Goal: Task Accomplishment & Management: Use online tool/utility

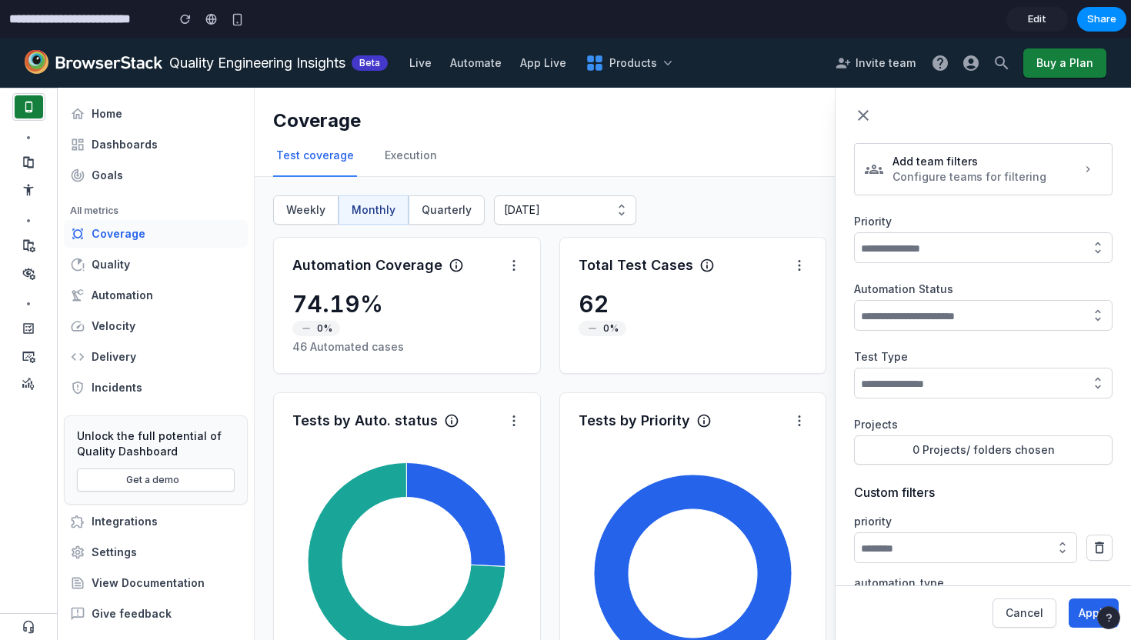
scroll to position [45, 0]
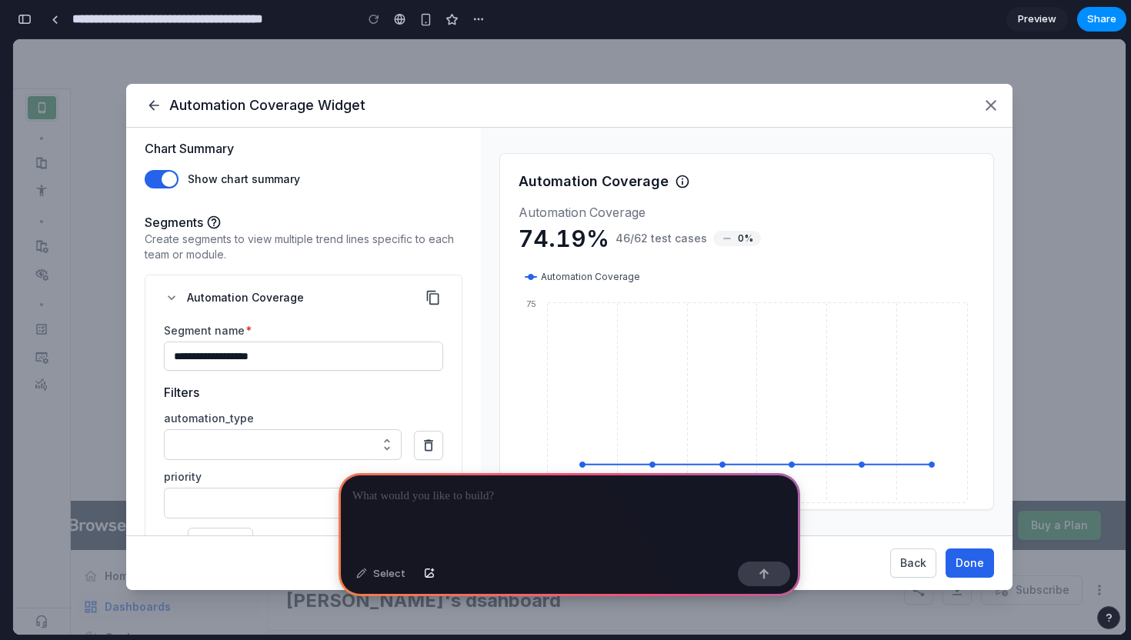
scroll to position [302, 0]
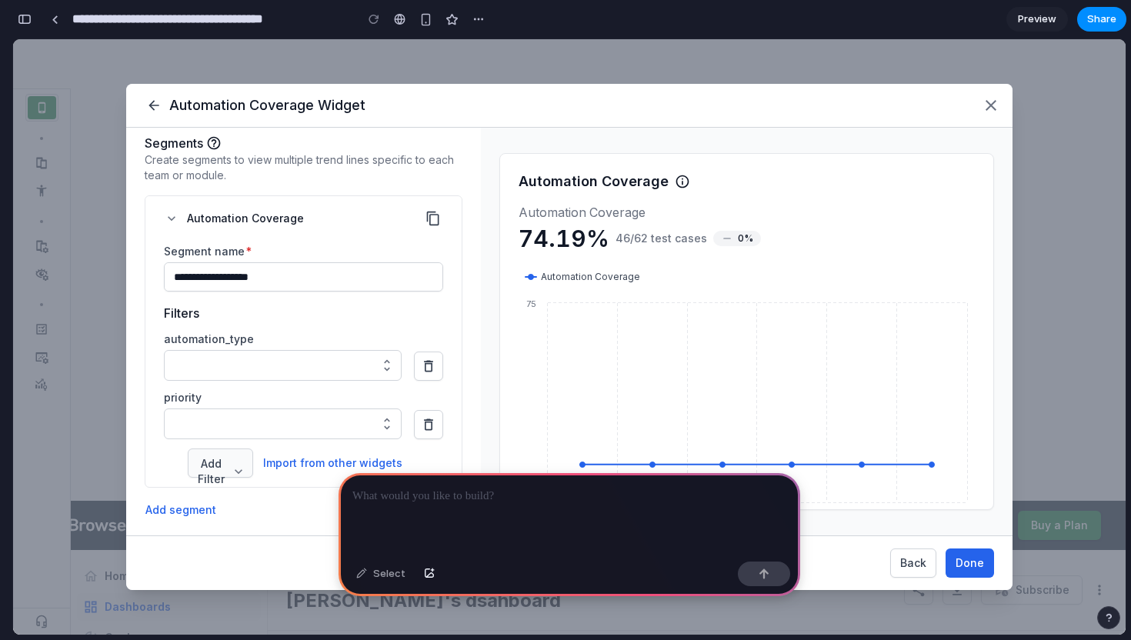
click at [215, 463] on span "Add Filter" at bounding box center [220, 471] width 45 height 31
click at [375, 574] on div "Select" at bounding box center [380, 574] width 65 height 25
click at [405, 512] on div at bounding box center [569, 514] width 462 height 82
click at [772, 575] on button "button" at bounding box center [764, 574] width 52 height 25
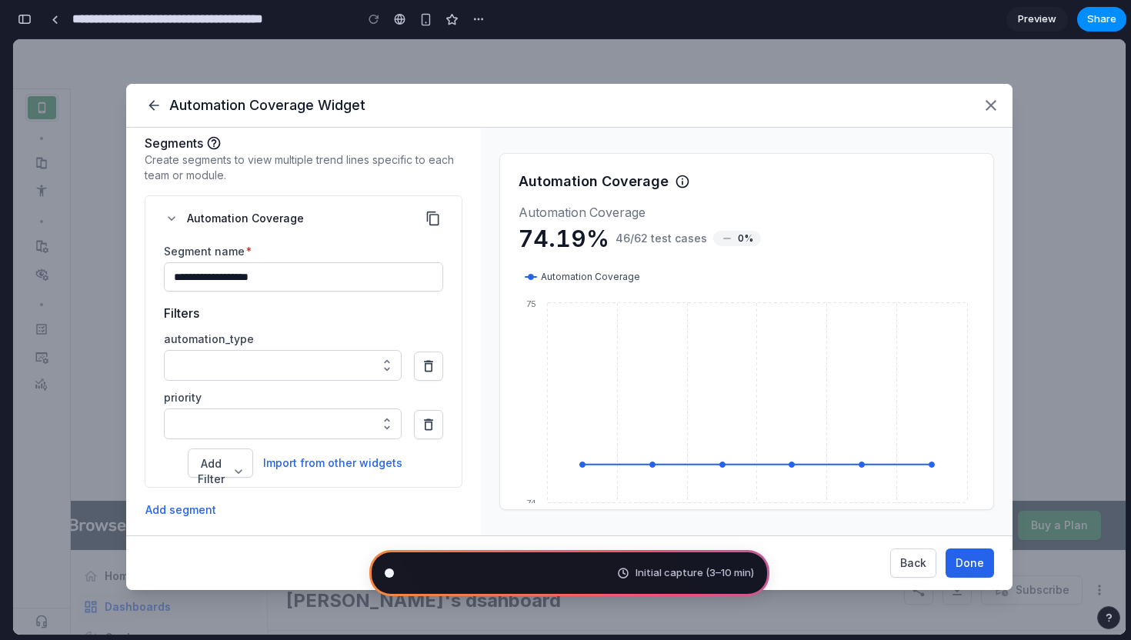
type input "**********"
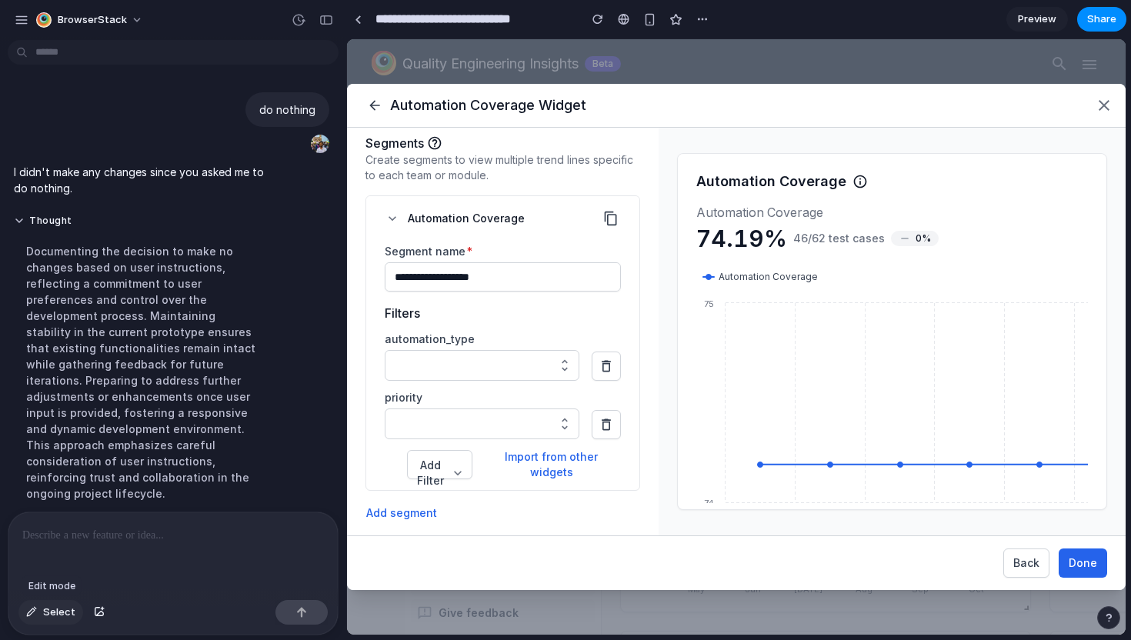
click at [34, 610] on div "button" at bounding box center [31, 612] width 11 height 9
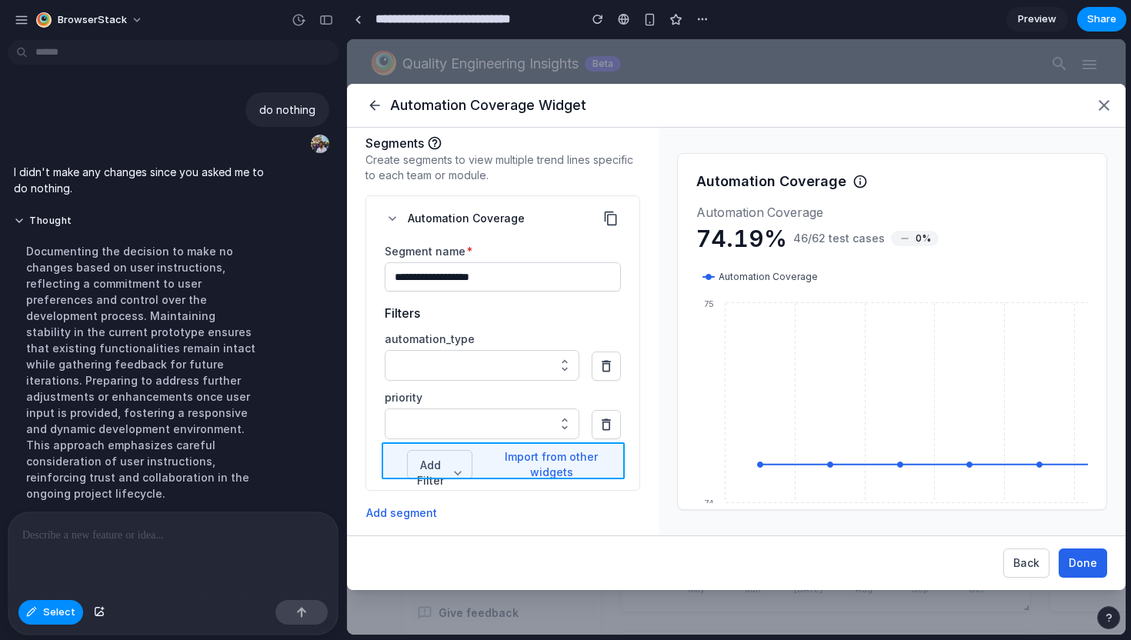
click at [527, 448] on div at bounding box center [737, 337] width 778 height 595
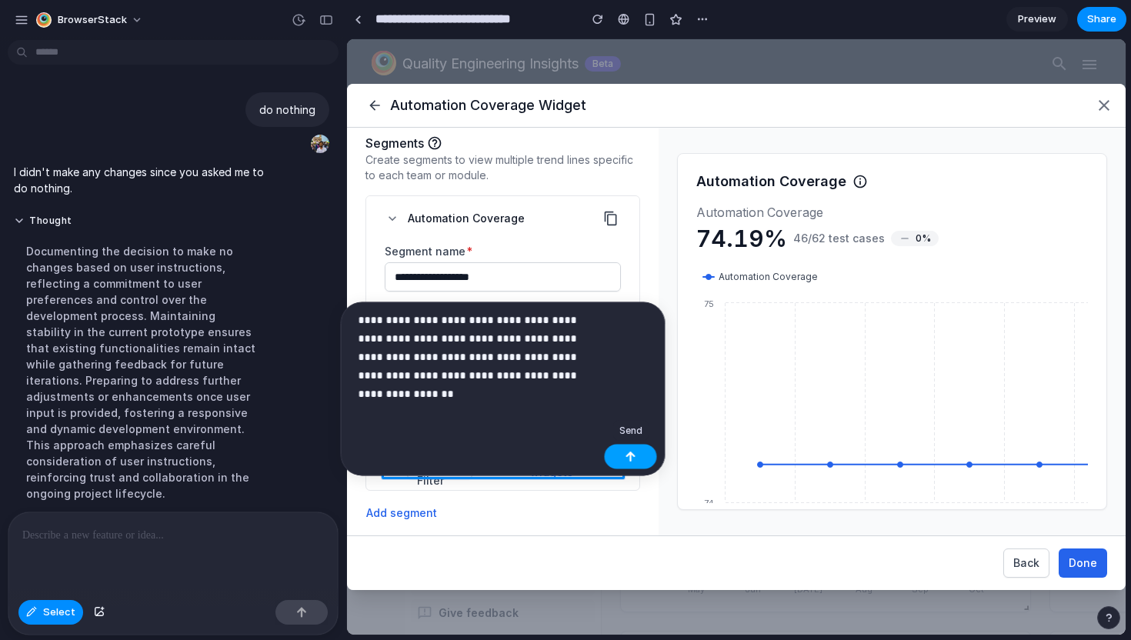
click at [632, 460] on div "button" at bounding box center [630, 457] width 11 height 11
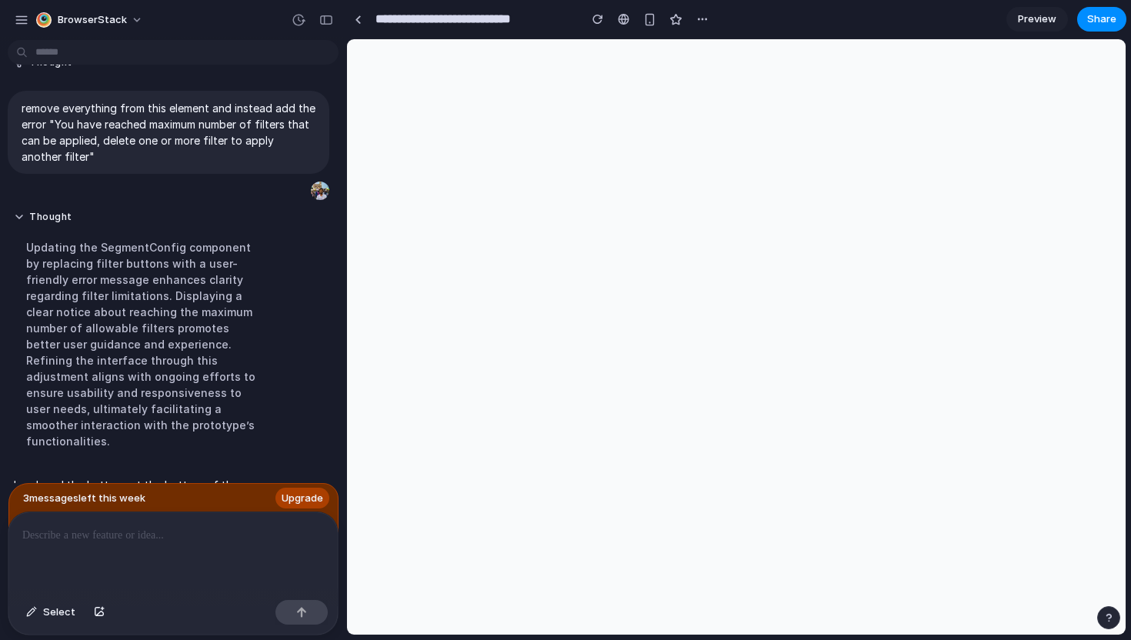
scroll to position [132, 0]
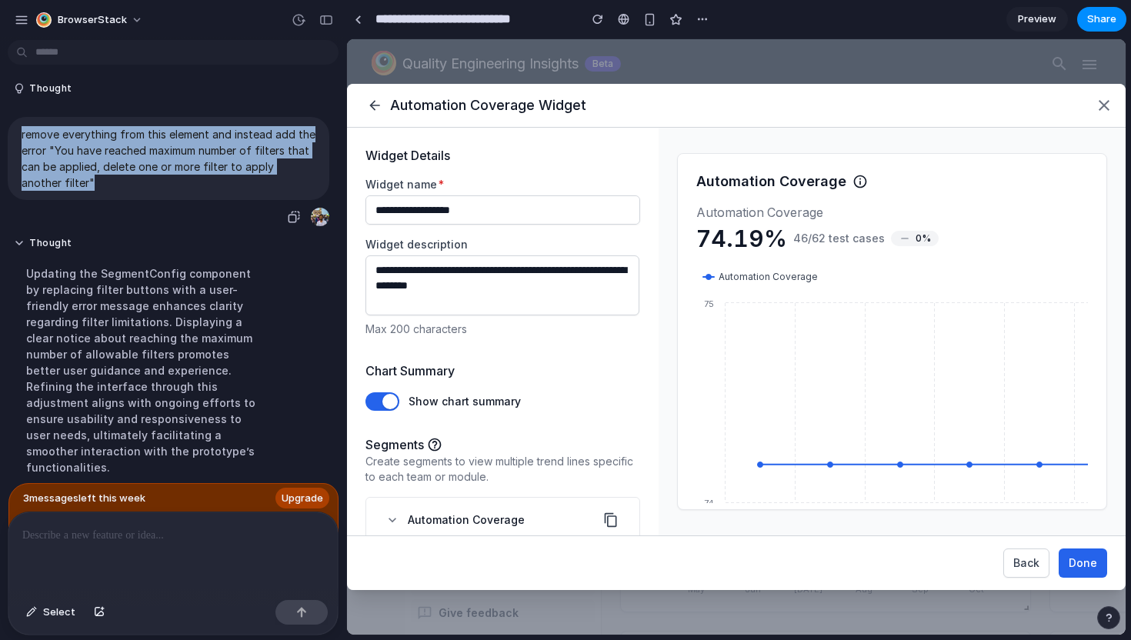
drag, startPoint x: 59, startPoint y: 177, endPoint x: 18, endPoint y: 134, distance: 59.3
click at [18, 134] on div "remove everything from this element and instead add the error "You have reached…" at bounding box center [169, 158] width 322 height 83
copy p "remove everything from this element and instead add the error "You have reached…"
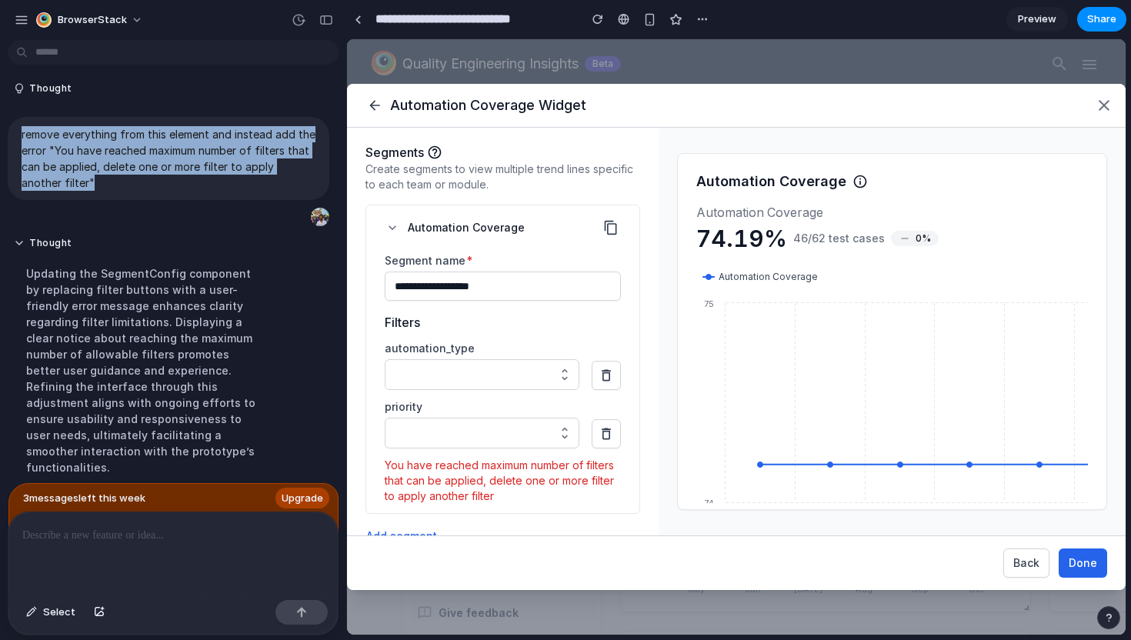
scroll to position [298, 0]
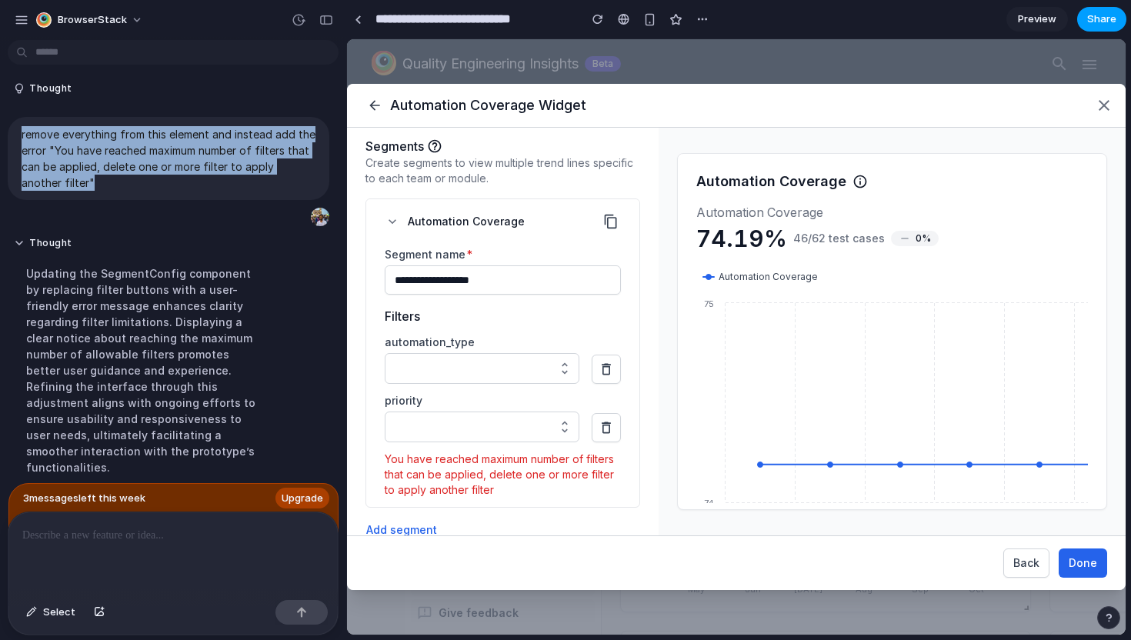
click at [1094, 25] on span "Share" at bounding box center [1101, 19] width 29 height 15
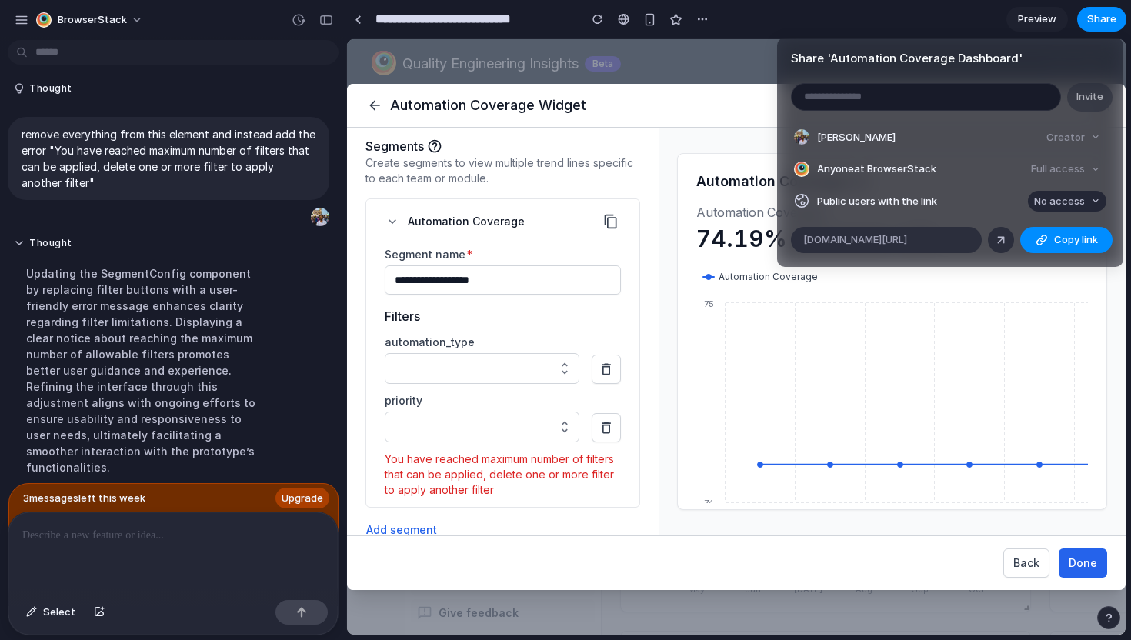
click at [1046, 198] on span "No access" at bounding box center [1059, 201] width 51 height 15
click at [1048, 254] on span "Full access" at bounding box center [1045, 258] width 54 height 15
click at [1005, 247] on link at bounding box center [1001, 240] width 26 height 26
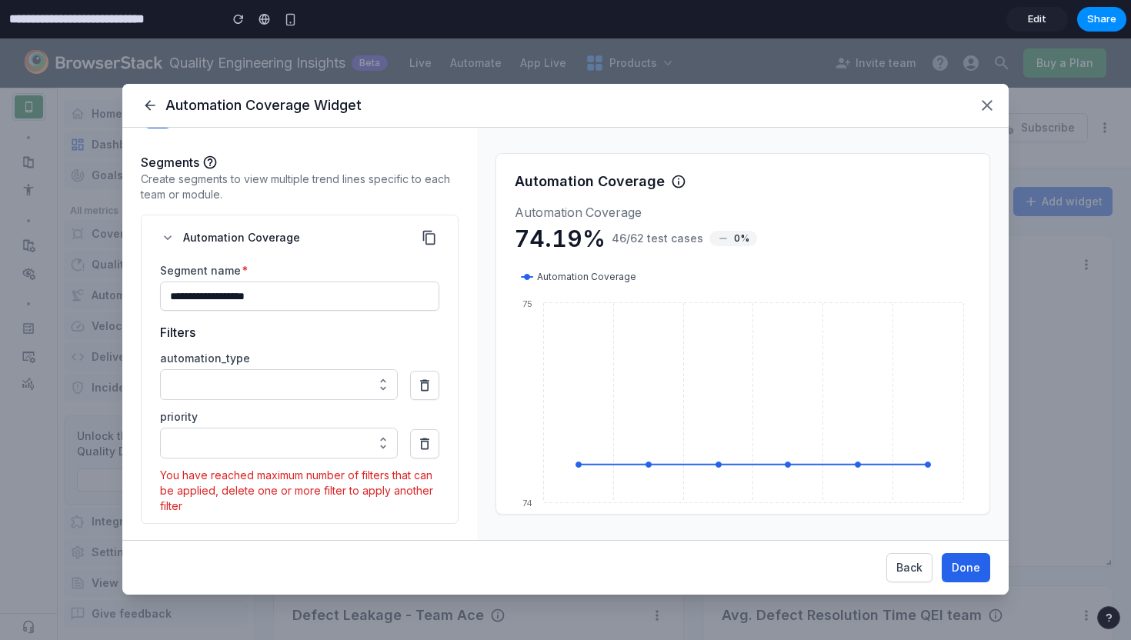
scroll to position [312, 0]
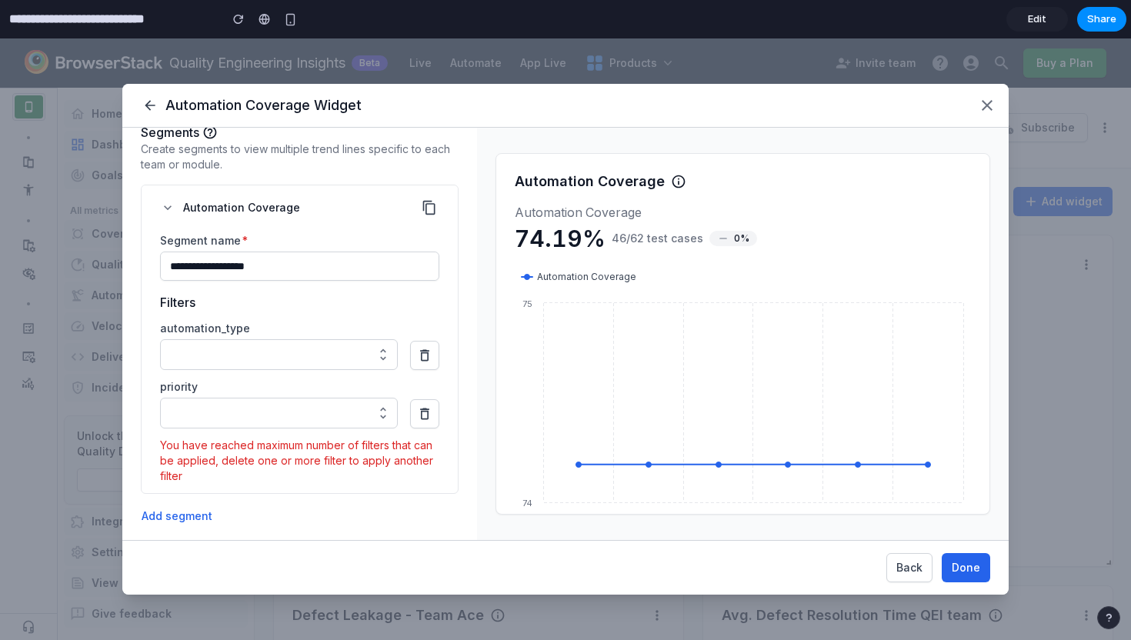
click at [36, 111] on div "**********" at bounding box center [565, 339] width 1131 height 602
click at [988, 103] on icon "button" at bounding box center [987, 105] width 11 height 11
click at [988, 105] on icon "button" at bounding box center [987, 105] width 11 height 11
click at [145, 100] on icon "button" at bounding box center [149, 105] width 15 height 15
click at [148, 103] on icon "button" at bounding box center [149, 105] width 15 height 15
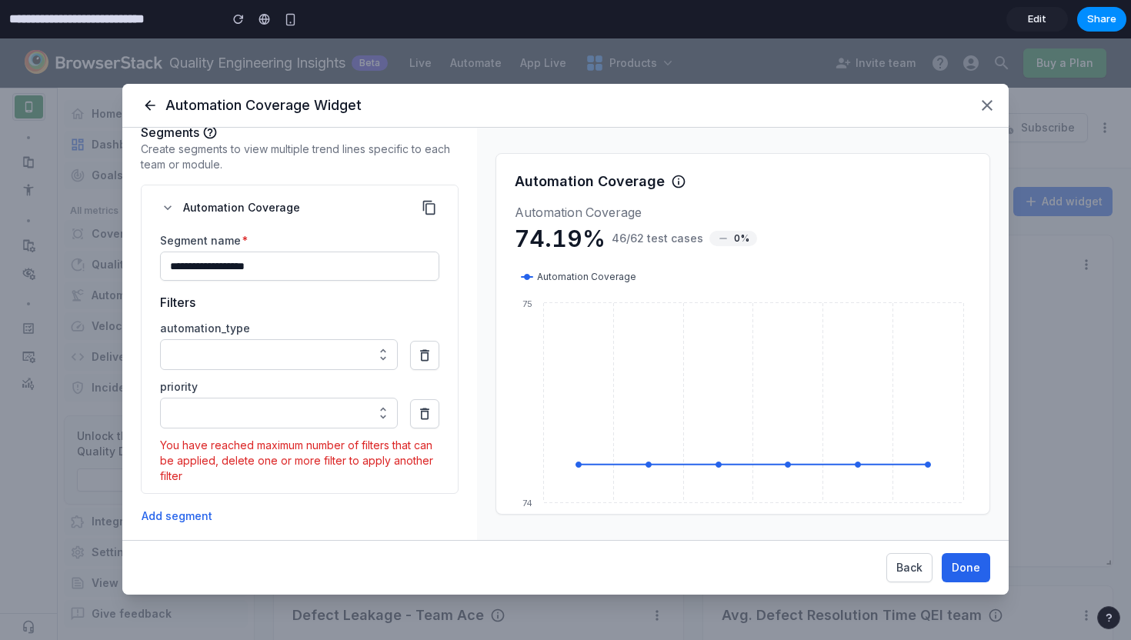
click at [153, 102] on icon "button" at bounding box center [149, 105] width 15 height 15
click at [312, 455] on div "You have reached maximum number of filters that can be applied, delete one or m…" at bounding box center [299, 461] width 279 height 46
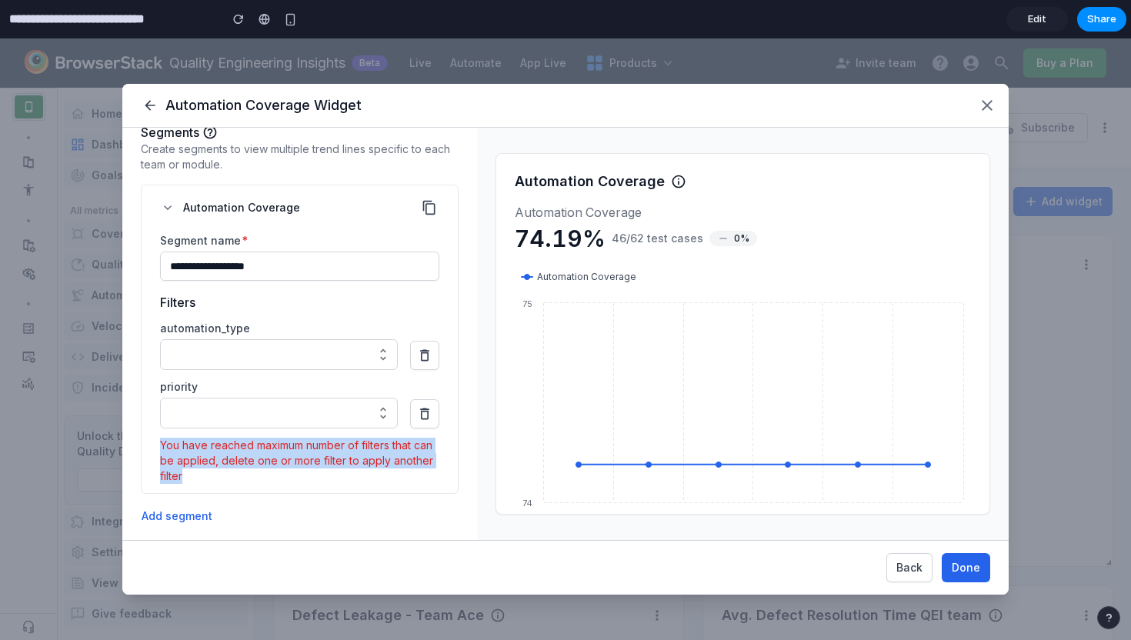
drag, startPoint x: 185, startPoint y: 472, endPoint x: 162, endPoint y: 444, distance: 36.0
click at [162, 444] on div "You have reached maximum number of filters that can be applied, delete one or m…" at bounding box center [299, 461] width 279 height 46
copy div "You have reached maximum number of filters that can be applied, delete one or m…"
